Goal: Task Accomplishment & Management: Complete application form

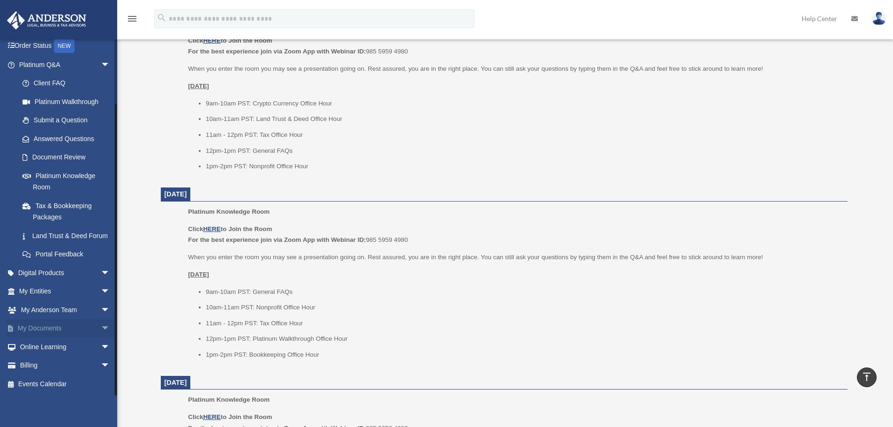
scroll to position [703, 0]
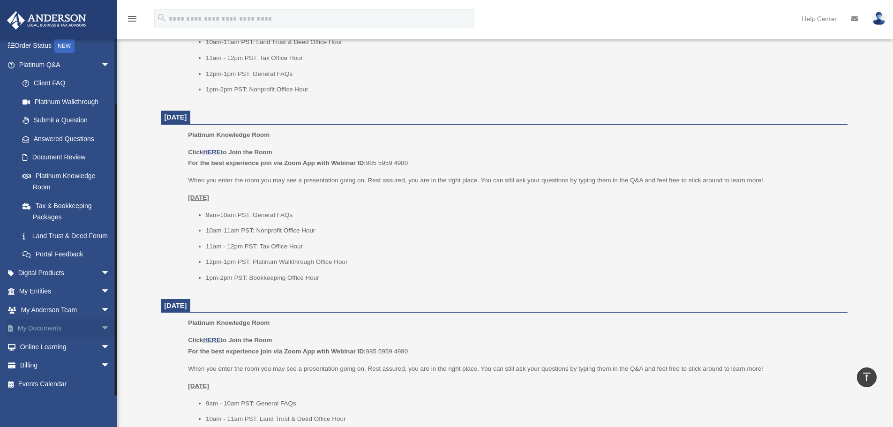
click at [101, 326] on span "arrow_drop_down" at bounding box center [110, 328] width 19 height 19
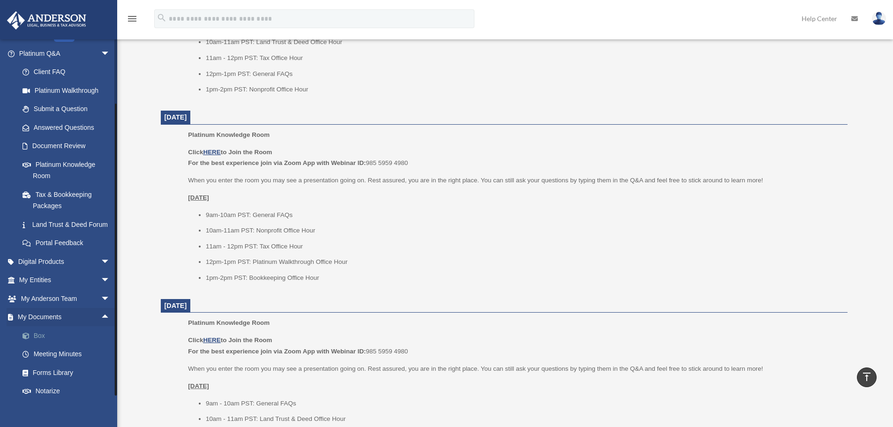
click at [37, 345] on link "Box" at bounding box center [68, 335] width 111 height 19
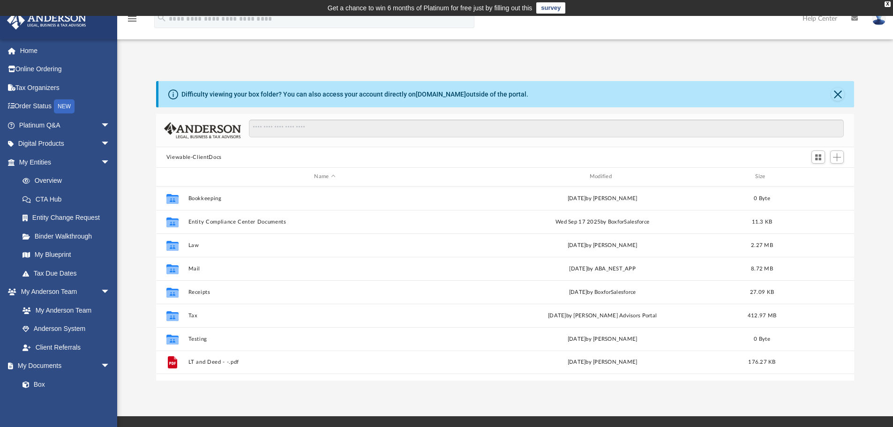
scroll to position [206, 691]
click at [47, 250] on link "My Blueprint" at bounding box center [68, 255] width 111 height 19
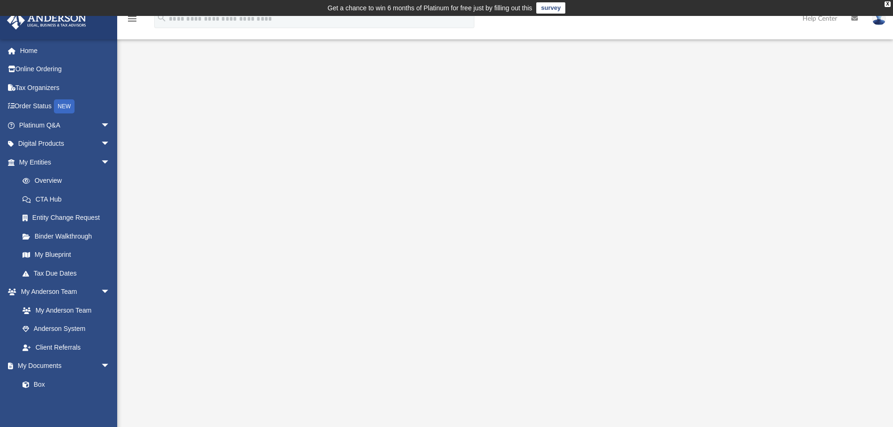
scroll to position [47, 0]
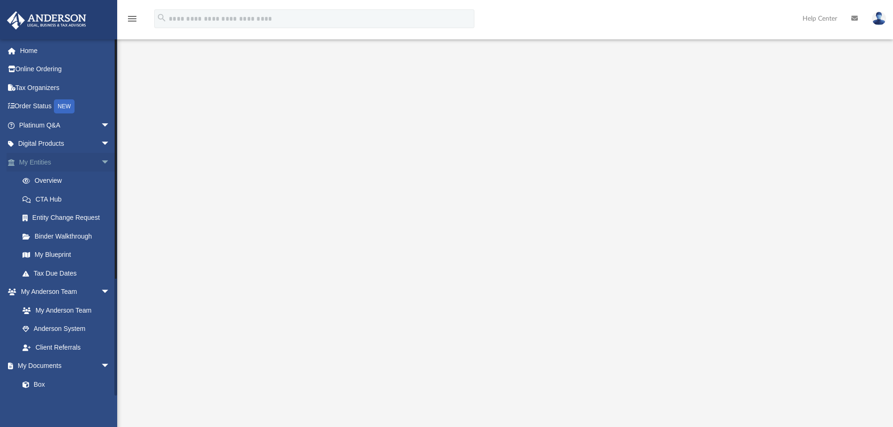
click at [101, 162] on span "arrow_drop_down" at bounding box center [110, 162] width 19 height 19
click at [101, 180] on span "arrow_drop_down" at bounding box center [110, 181] width 19 height 19
click at [56, 239] on link "Meeting Minutes" at bounding box center [68, 236] width 111 height 19
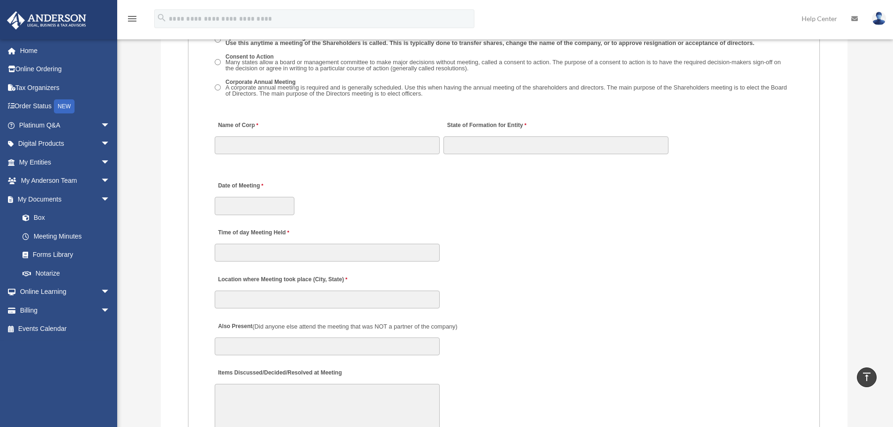
scroll to position [1468, 0]
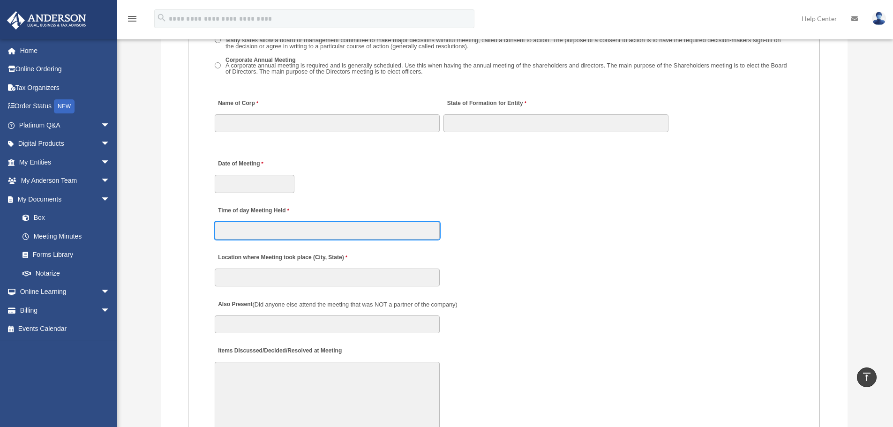
click at [240, 238] on input "Time of day Meeting Held" at bounding box center [327, 231] width 225 height 18
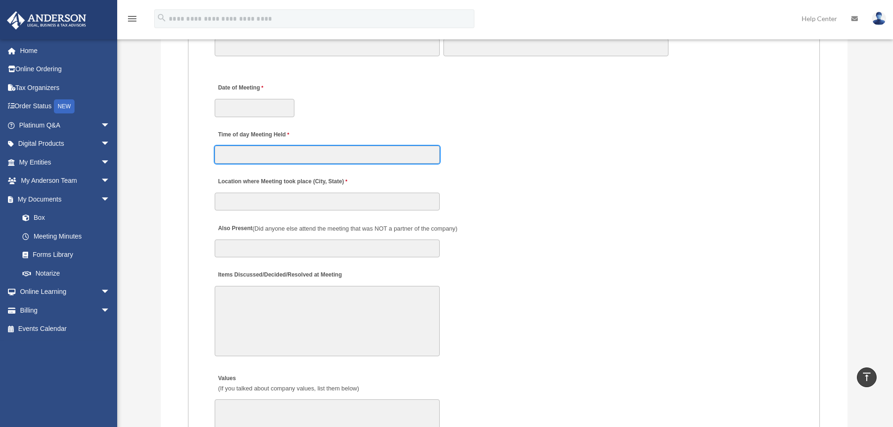
scroll to position [1561, 0]
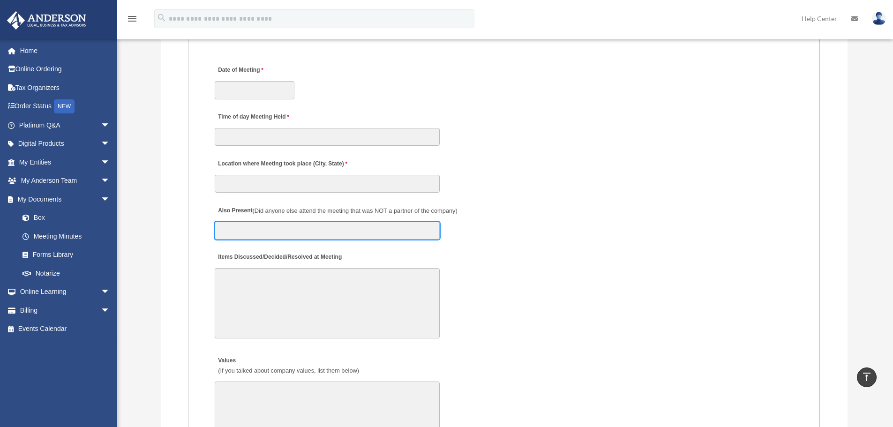
click at [308, 233] on input "Also Present (Did anyone else attend the meeting that was NOT a partner of the …" at bounding box center [327, 231] width 225 height 18
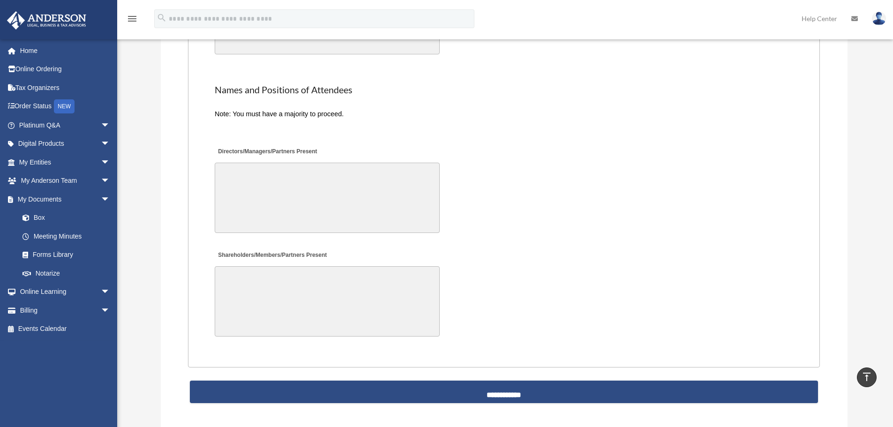
scroll to position [2171, 0]
